Goal: Task Accomplishment & Management: Complete application form

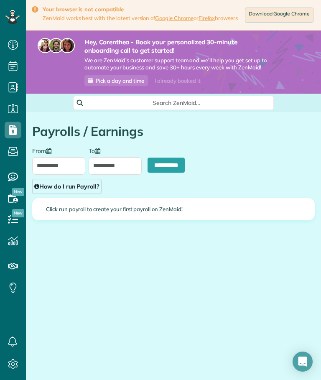
scroll to position [4, 4]
click at [11, 18] on icon at bounding box center [12, 16] width 5 height 3
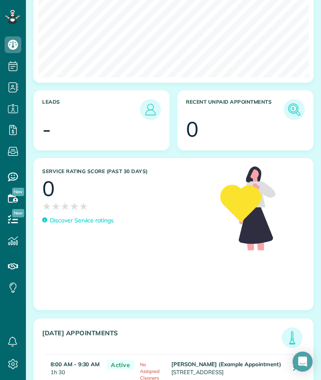
scroll to position [325, 0]
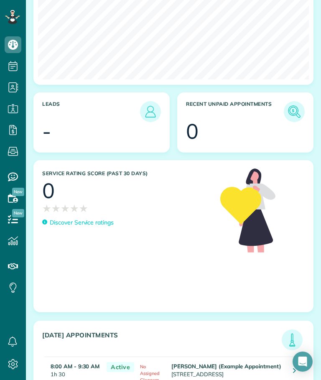
click at [102, 365] on td "Active" at bounding box center [118, 371] width 33 height 30
click at [158, 369] on td "No Assigned Cleaners" at bounding box center [152, 371] width 33 height 30
click at [56, 345] on h3 "Today's Appointments" at bounding box center [161, 340] width 239 height 19
click at [211, 356] on td "Debbie Sardone (Example Appointment) 1234 Wilshire Boulevard Los Angeles CA 900…" at bounding box center [227, 371] width 117 height 30
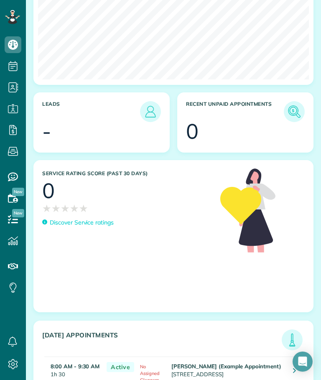
click at [292, 364] on link at bounding box center [294, 371] width 15 height 15
click at [268, 356] on td "Debbie Sardone (Example Appointment) 1234 Wilshire Boulevard Los Angeles CA 900…" at bounding box center [227, 371] width 117 height 30
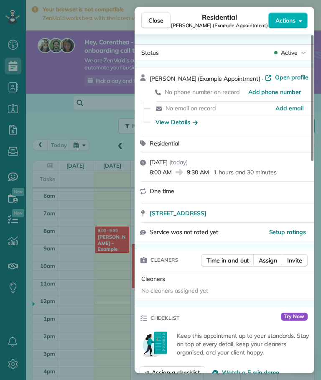
click at [157, 18] on span "Close" at bounding box center [155, 20] width 15 height 8
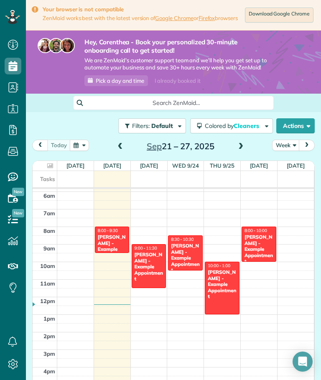
click at [19, 19] on icon at bounding box center [12, 17] width 15 height 14
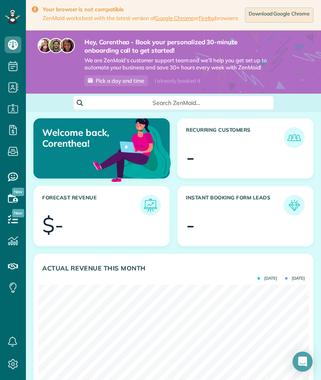
scroll to position [120, 271]
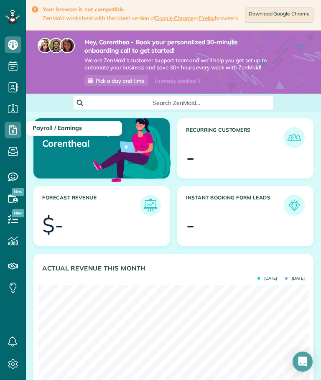
click at [12, 127] on icon at bounding box center [13, 130] width 17 height 17
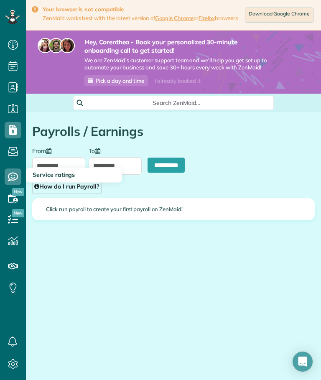
scroll to position [4, 4]
click at [11, 188] on link "Availability" at bounding box center [13, 198] width 26 height 21
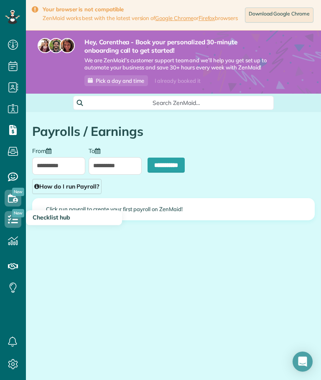
click at [11, 213] on icon at bounding box center [13, 219] width 17 height 17
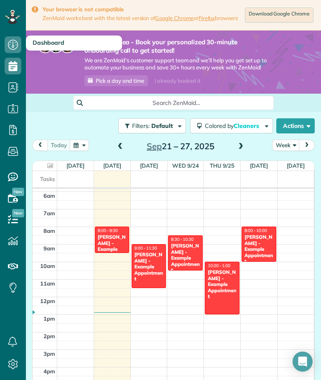
scroll to position [4, 4]
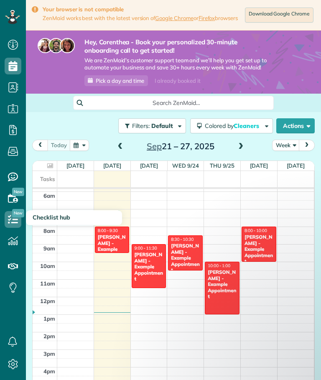
click at [12, 219] on icon at bounding box center [13, 219] width 17 height 17
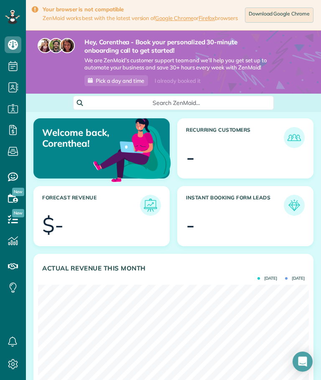
scroll to position [120, 271]
click at [113, 107] on span "Search ZenMaid…" at bounding box center [176, 103] width 187 height 8
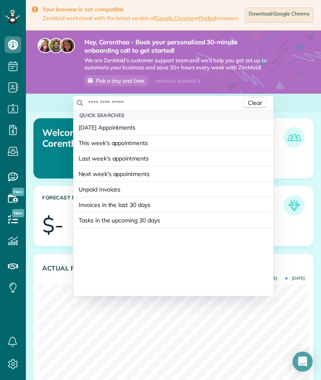
click at [114, 105] on input "text" at bounding box center [165, 103] width 154 height 8
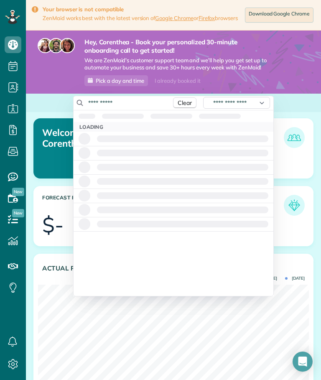
type input "**********"
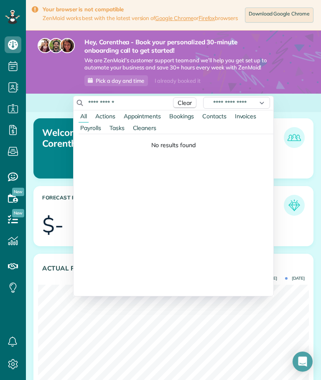
click at [10, 69] on html "Dashboard Scheduling Calendar View List View" at bounding box center [160, 190] width 321 height 380
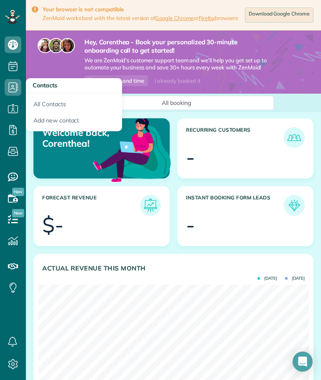
click at [165, 109] on div "All booking" at bounding box center [173, 103] width 201 height 14
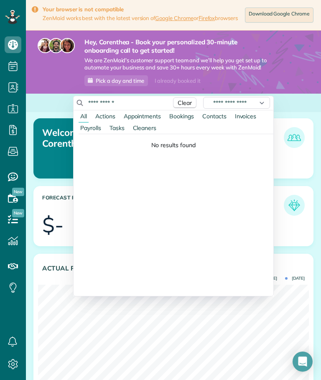
click at [178, 118] on span "Bookings" at bounding box center [181, 116] width 25 height 8
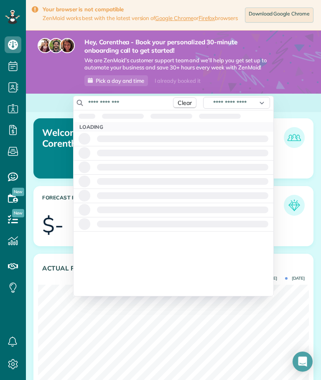
type input "**********"
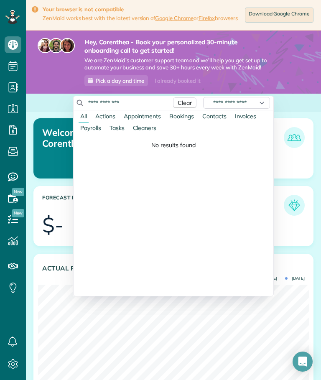
click at [8, 16] on html "Dashboard Scheduling Calendar View List View" at bounding box center [160, 190] width 321 height 380
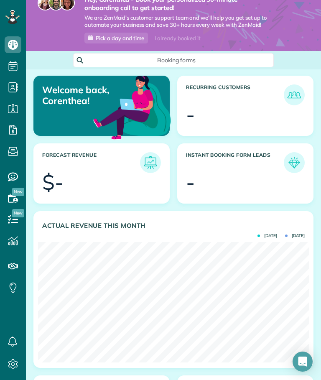
scroll to position [42, 0]
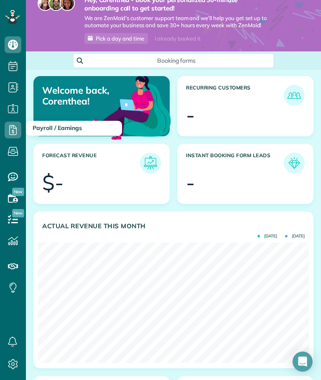
click at [12, 128] on icon at bounding box center [13, 130] width 17 height 17
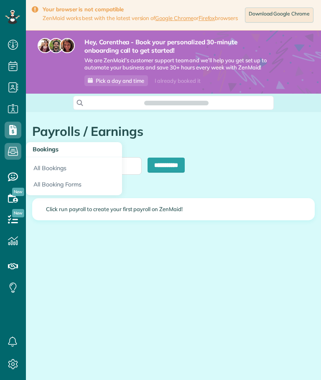
type input "**********"
click at [44, 184] on link "All Booking Forms" at bounding box center [74, 185] width 96 height 19
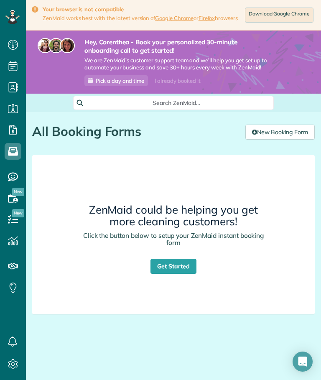
scroll to position [4, 4]
click at [158, 268] on link "Get Started" at bounding box center [173, 266] width 46 height 15
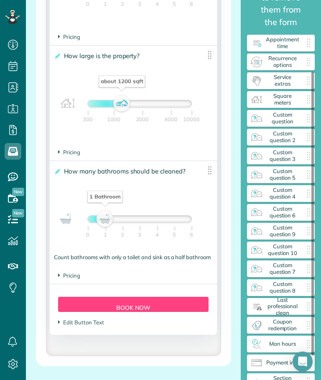
scroll to position [776, 0]
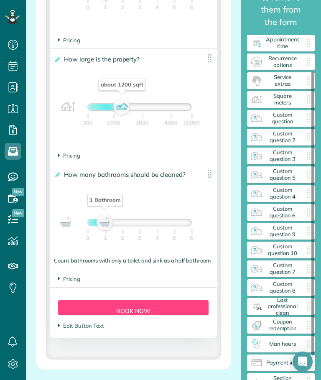
click at [78, 275] on span "Pricing" at bounding box center [69, 278] width 22 height 7
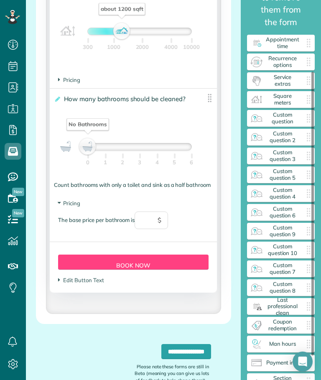
scroll to position [845, 0]
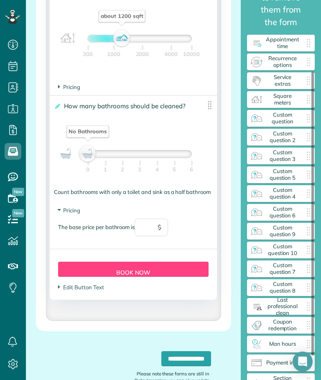
click at [92, 148] on div "No Bathrooms" at bounding box center [88, 154] width 14 height 12
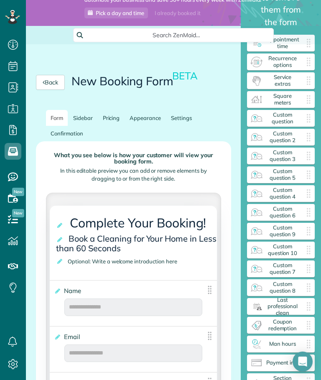
scroll to position [69, 0]
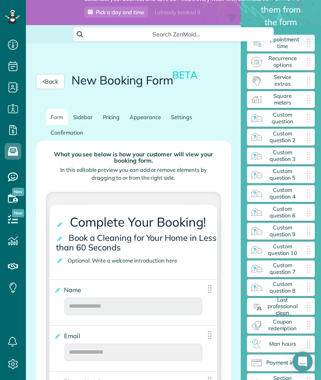
click at [81, 109] on link "Sidebar" at bounding box center [83, 117] width 29 height 16
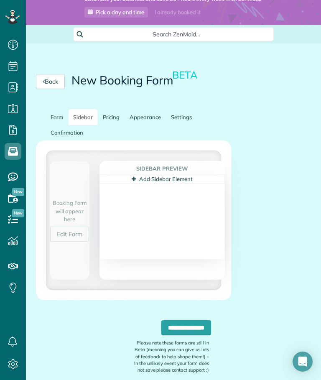
click at [114, 109] on link "Pricing" at bounding box center [111, 117] width 26 height 16
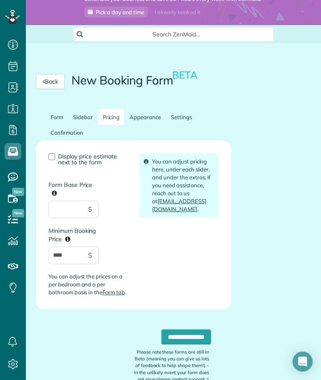
click at [143, 109] on link "Appearance" at bounding box center [145, 117] width 41 height 16
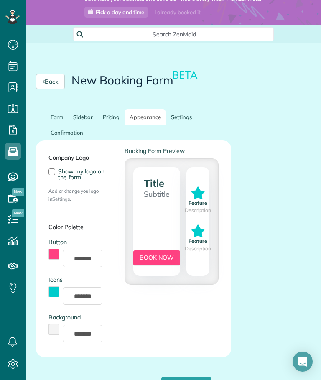
click at [175, 109] on link "Settings" at bounding box center [181, 117] width 30 height 16
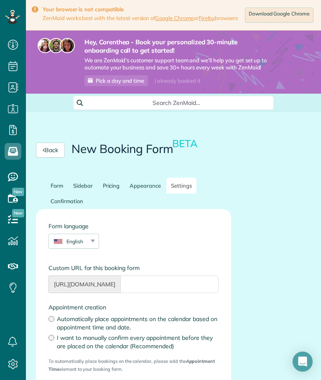
scroll to position [0, 0]
click at [56, 178] on link "Form" at bounding box center [57, 186] width 22 height 16
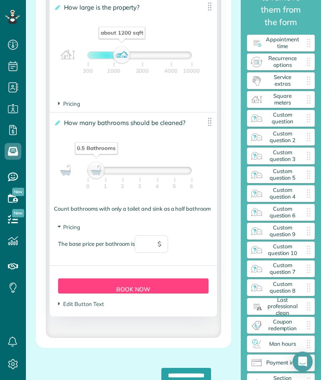
scroll to position [828, 0]
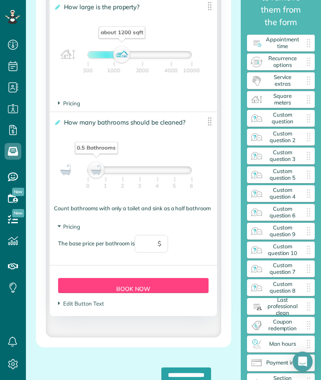
click at [92, 300] on span "Edit Button Text" at bounding box center [81, 303] width 46 height 7
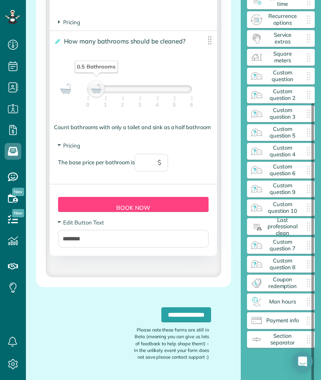
scroll to position [909, 0]
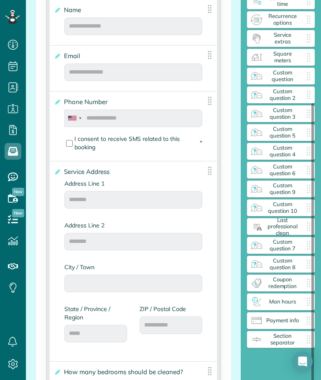
click at [280, 187] on span "Custom question 9" at bounding box center [282, 188] width 38 height 13
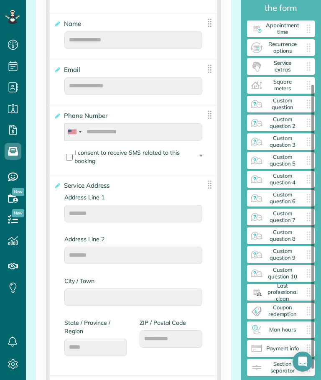
scroll to position [112, 0]
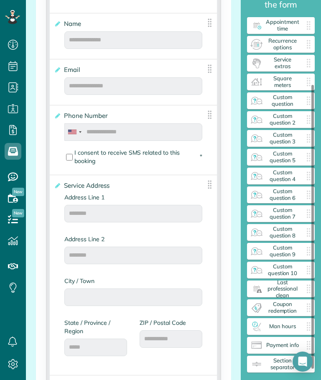
click at [280, 97] on span "Custom question" at bounding box center [282, 100] width 38 height 13
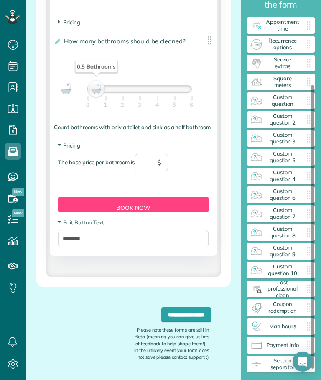
scroll to position [909, 0]
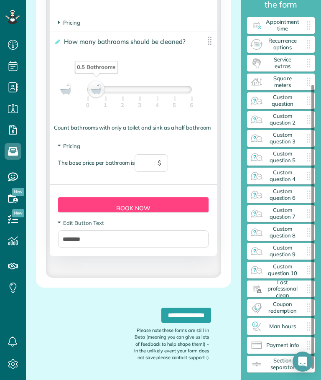
click at [190, 307] on input "**********" at bounding box center [186, 314] width 50 height 15
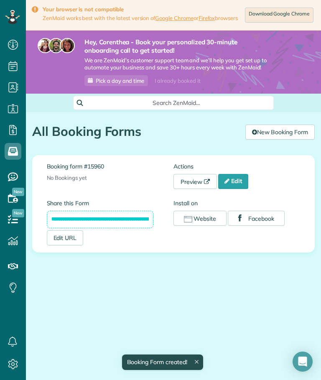
scroll to position [4, 4]
click at [193, 185] on link "Preview" at bounding box center [194, 181] width 43 height 15
click at [233, 189] on link "Edit" at bounding box center [233, 181] width 30 height 15
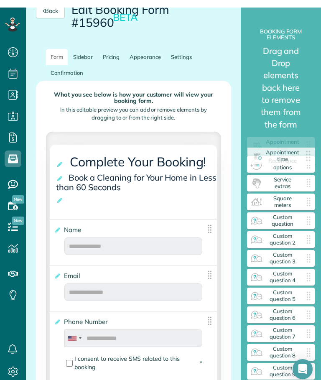
scroll to position [147, 0]
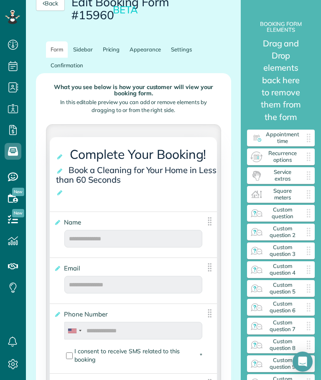
click at [307, 170] on img at bounding box center [308, 175] width 13 height 13
click at [282, 171] on span "Service extras" at bounding box center [282, 175] width 38 height 13
click at [268, 174] on span "Service extras" at bounding box center [282, 175] width 38 height 13
click at [273, 172] on span "Service extras" at bounding box center [282, 175] width 38 height 13
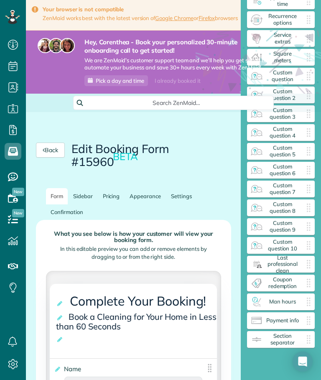
scroll to position [0, 0]
click at [82, 188] on link "Sidebar" at bounding box center [83, 196] width 29 height 16
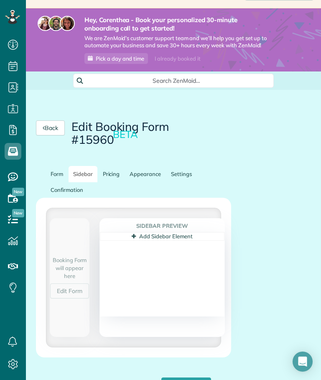
scroll to position [15, 0]
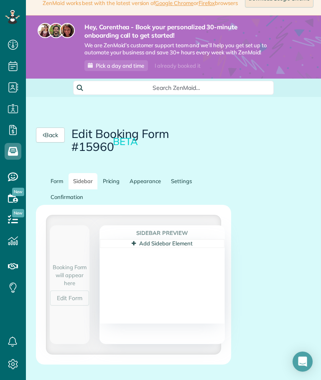
click at [117, 173] on link "Pricing" at bounding box center [111, 181] width 26 height 16
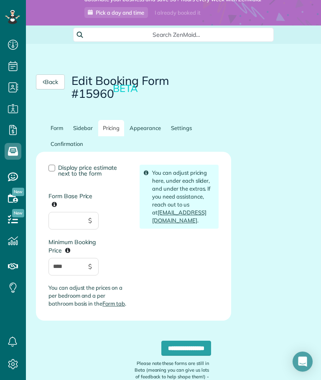
scroll to position [70, 0]
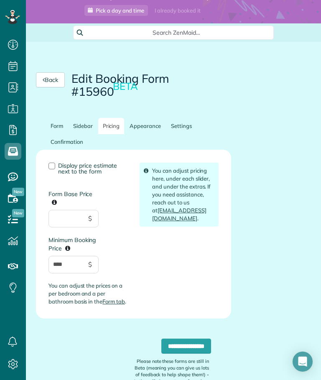
click at [145, 118] on link "Appearance" at bounding box center [145, 126] width 41 height 16
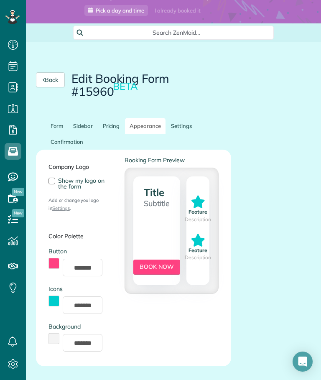
click at [53, 178] on div at bounding box center [51, 181] width 7 height 7
click at [53, 205] on link "Settings" at bounding box center [61, 208] width 18 height 6
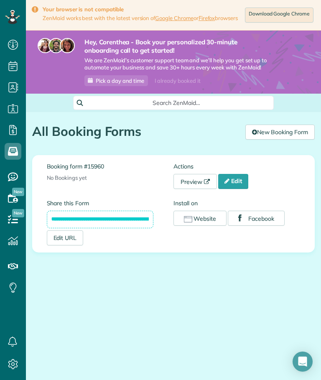
scroll to position [4, 4]
click at [198, 182] on link "Preview" at bounding box center [194, 181] width 43 height 15
click at [109, 226] on input "**********" at bounding box center [100, 220] width 107 height 18
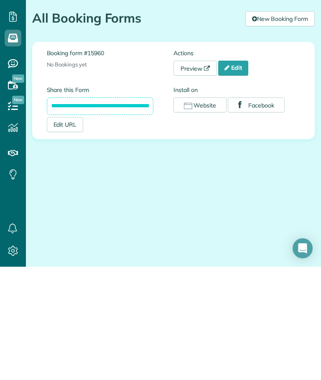
scroll to position [31, 0]
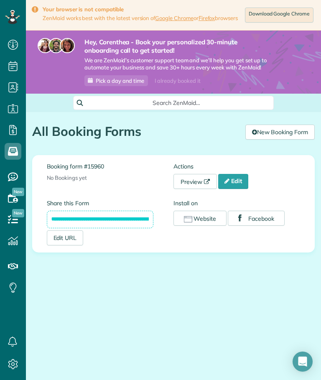
click at [58, 211] on input "**********" at bounding box center [100, 220] width 107 height 18
click at [66, 211] on input "**********" at bounding box center [100, 220] width 107 height 18
click at [65, 211] on input "**********" at bounding box center [100, 220] width 107 height 18
